Goal: Task Accomplishment & Management: Manage account settings

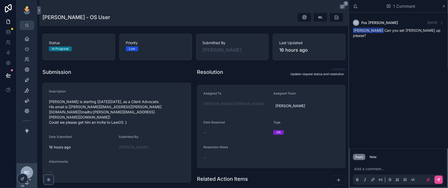
click at [336, 76] on icon "scrollable content" at bounding box center [338, 73] width 5 height 5
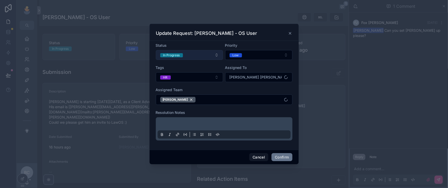
click at [194, 53] on button "In Progress" at bounding box center [189, 55] width 67 height 10
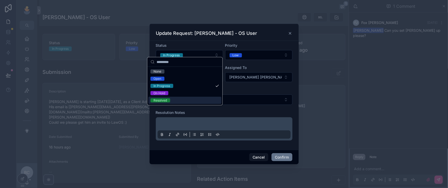
click at [167, 103] on div "Resolved" at bounding box center [159, 101] width 13 height 4
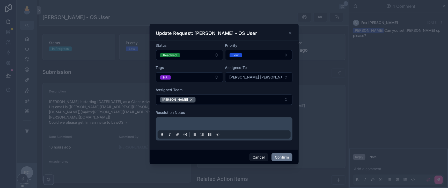
click at [175, 128] on p at bounding box center [225, 124] width 133 height 5
click at [290, 162] on button "Confirm" at bounding box center [281, 157] width 21 height 8
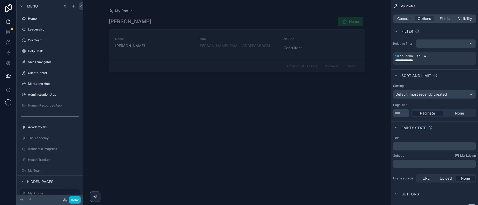
scroll to position [113, 0]
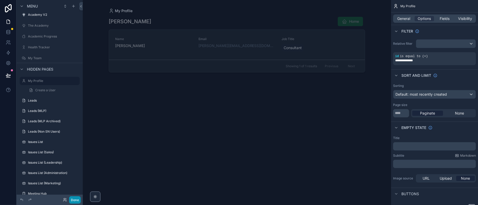
click at [81, 196] on button "Done" at bounding box center [75, 200] width 12 height 8
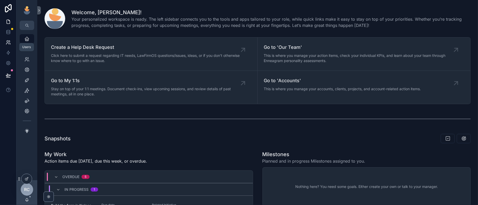
click at [8, 45] on icon at bounding box center [8, 42] width 5 height 5
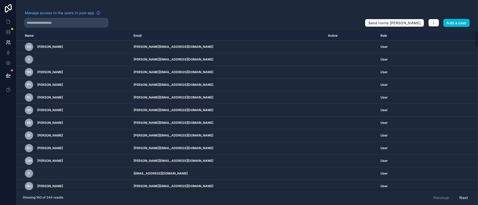
click at [50, 27] on input "text" at bounding box center [66, 23] width 83 height 8
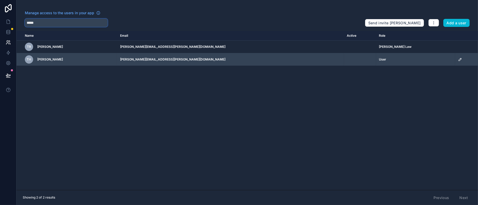
type input "*****"
click at [458, 61] on icon "scrollable content" at bounding box center [459, 59] width 3 height 3
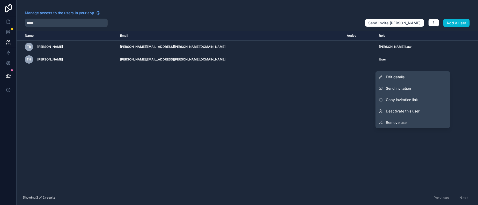
click at [391, 81] on link "Edit details" at bounding box center [412, 76] width 74 height 11
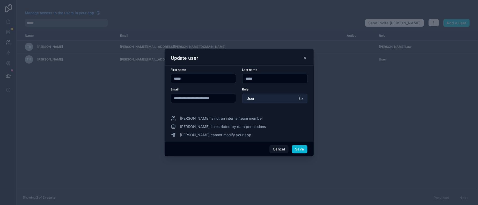
click at [280, 98] on button "User" at bounding box center [274, 99] width 65 height 10
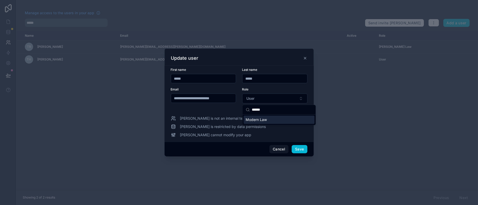
type input "******"
click at [265, 122] on span "Modern Law" at bounding box center [255, 119] width 21 height 5
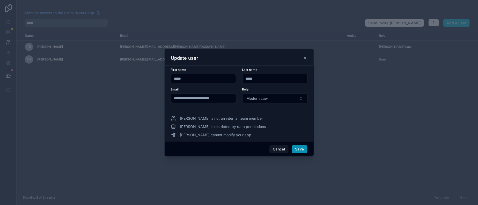
click at [307, 153] on button "Save" at bounding box center [300, 149] width 16 height 8
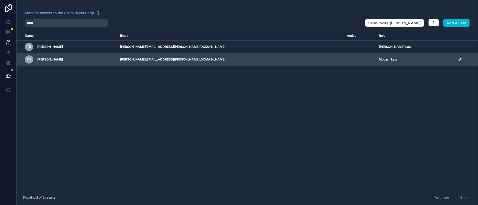
click at [458, 62] on icon "scrollable content" at bounding box center [460, 59] width 4 height 4
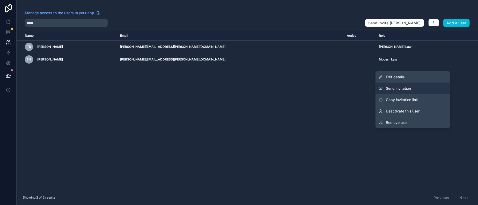
click at [390, 88] on span "Send invitation" at bounding box center [398, 88] width 25 height 5
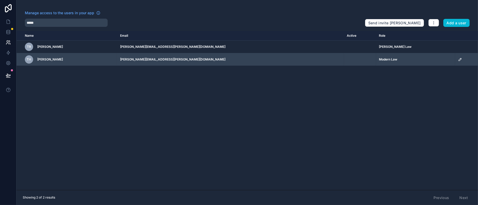
click at [458, 62] on icon "scrollable content" at bounding box center [460, 59] width 4 height 4
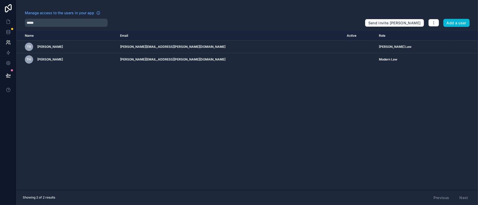
click at [187, 126] on div "Name Email Active Role [DOMAIN_NAME] TR [PERSON_NAME] [PERSON_NAME][EMAIL_ADDRE…" at bounding box center [247, 110] width 461 height 159
drag, startPoint x: 65, startPoint y: 24, endPoint x: 28, endPoint y: 23, distance: 36.8
click at [28, 23] on input "*****" at bounding box center [66, 23] width 83 height 8
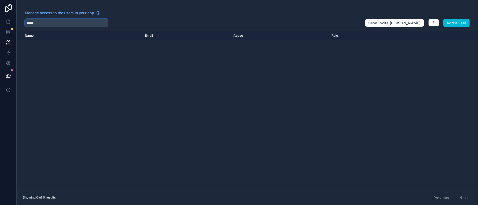
type input "*****"
